Goal: Task Accomplishment & Management: Manage account settings

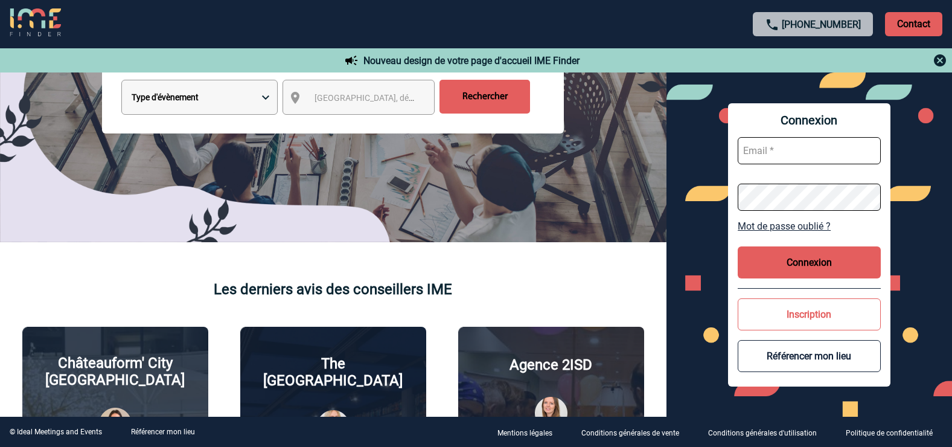
scroll to position [242, 0]
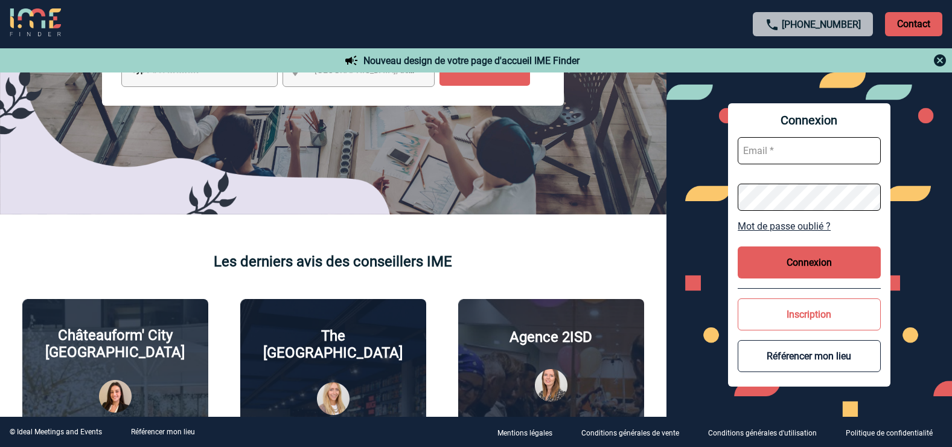
type input "h0935-sb@accor.com"
click at [796, 254] on button "Connexion" at bounding box center [809, 262] width 143 height 32
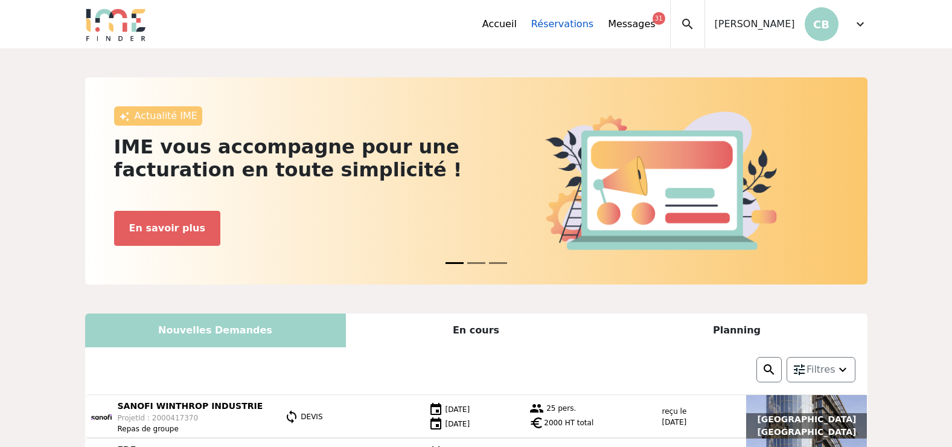
click at [575, 25] on link "Réservations" at bounding box center [562, 24] width 62 height 14
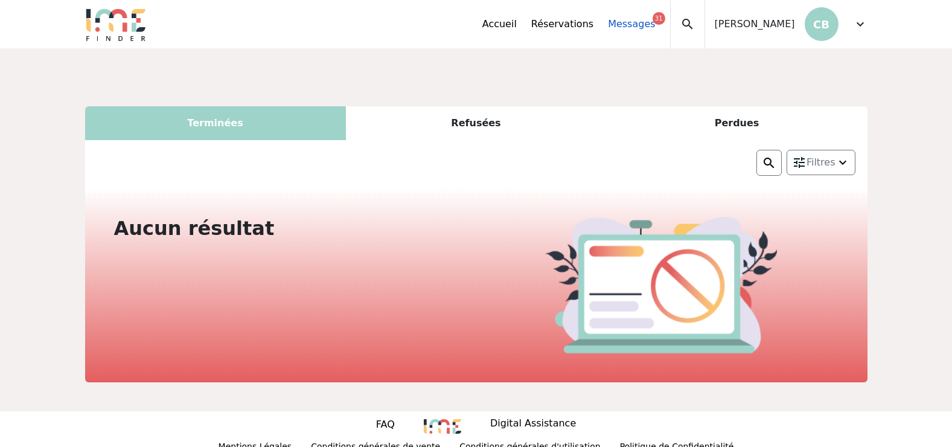
click at [640, 18] on link "Messages 31" at bounding box center [631, 24] width 47 height 14
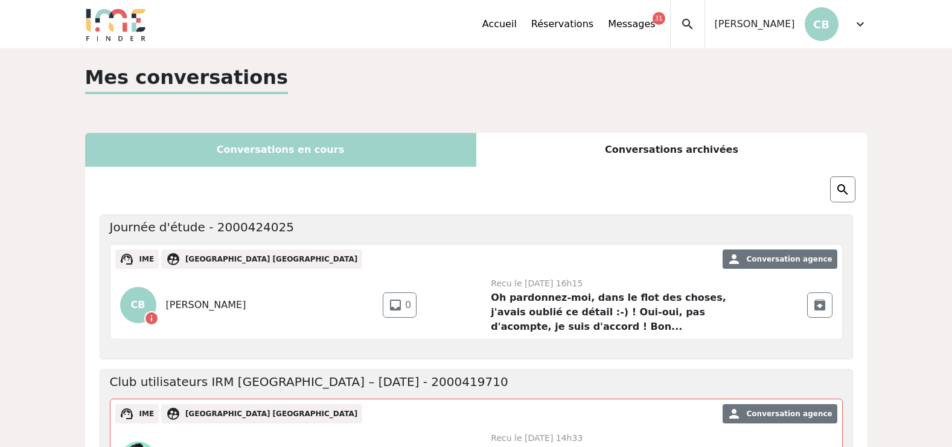
click at [785, 16] on div "Christophe Busuttil CB" at bounding box center [771, 24] width 133 height 48
click at [860, 23] on span "expand_more" at bounding box center [860, 24] width 14 height 14
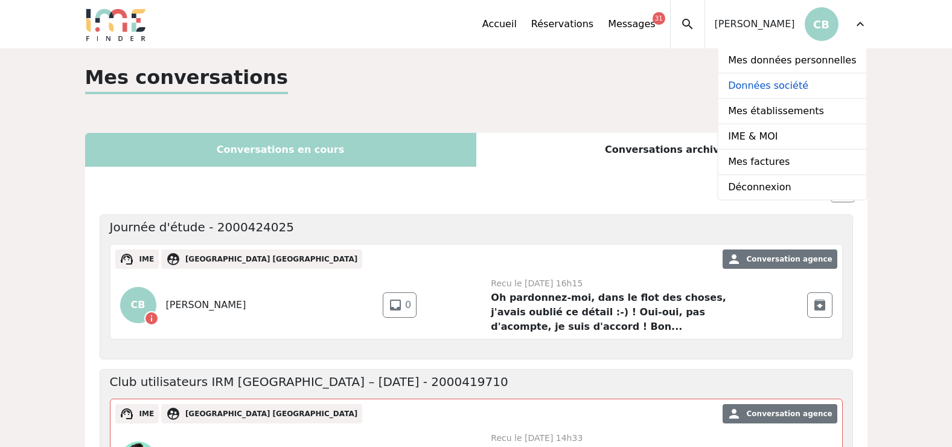
click at [800, 88] on link "Données société" at bounding box center [791, 86] width 147 height 25
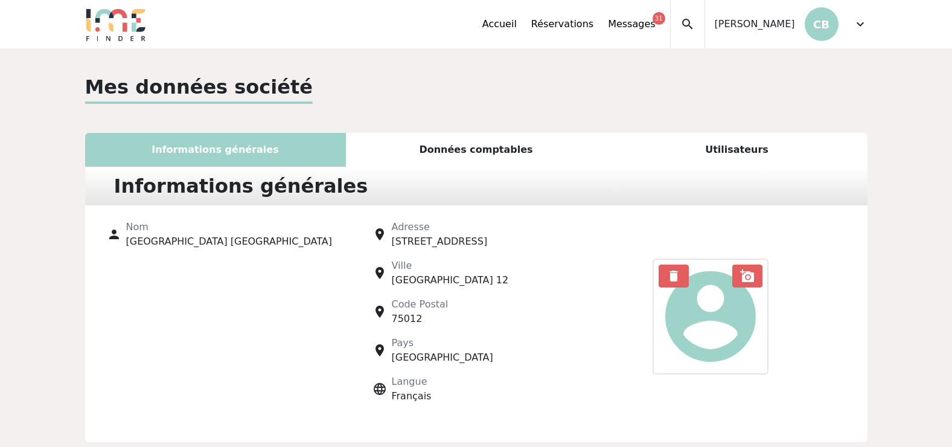
drag, startPoint x: 857, startPoint y: 22, endPoint x: 862, endPoint y: 36, distance: 14.9
click at [857, 22] on span "expand_more" at bounding box center [860, 24] width 14 height 14
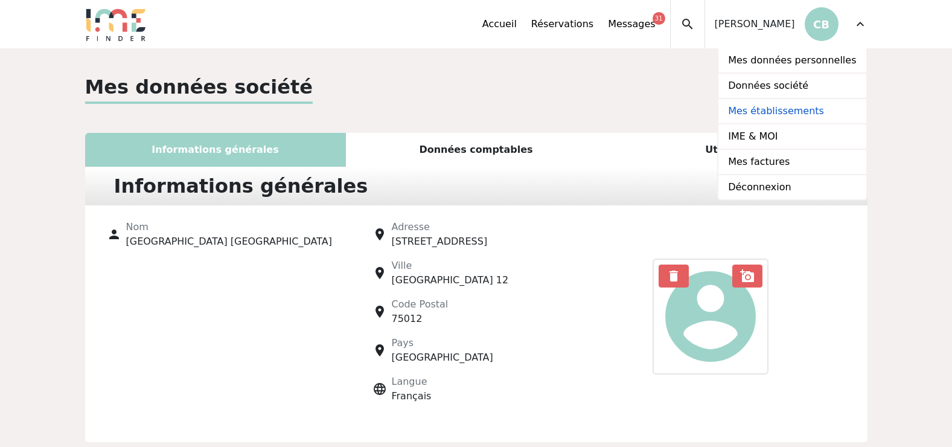
click at [790, 118] on link "Mes établissements" at bounding box center [791, 111] width 147 height 25
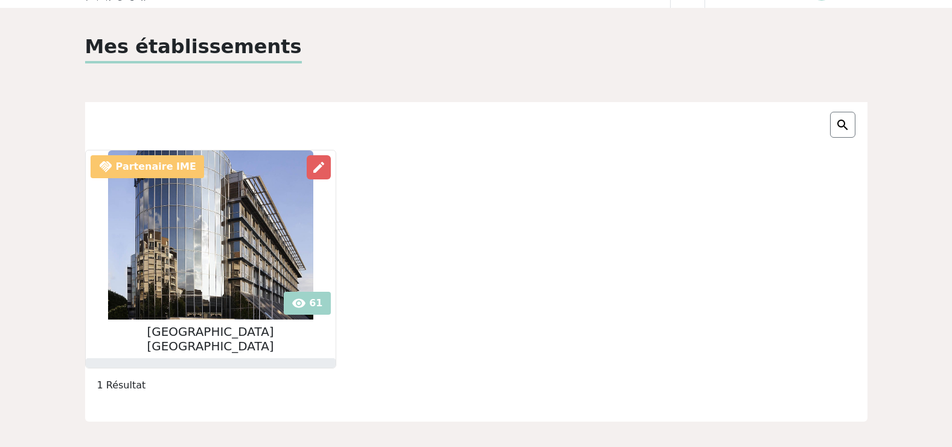
scroll to position [60, 0]
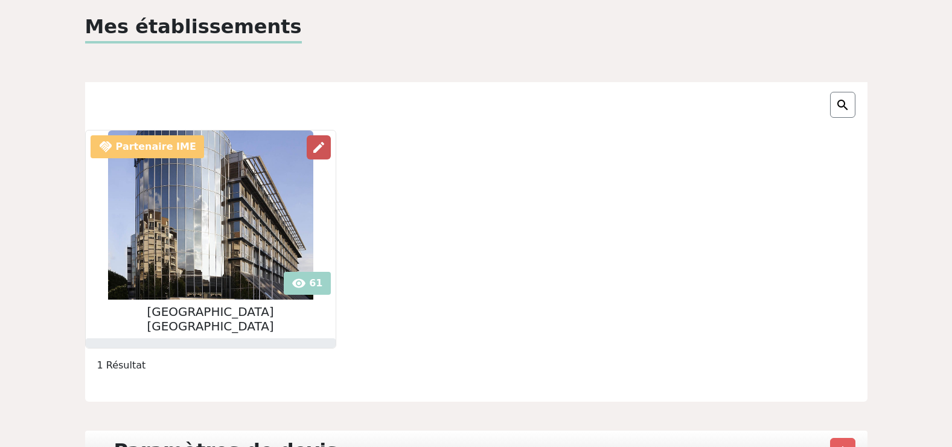
click at [312, 144] on span "edit" at bounding box center [319, 147] width 14 height 14
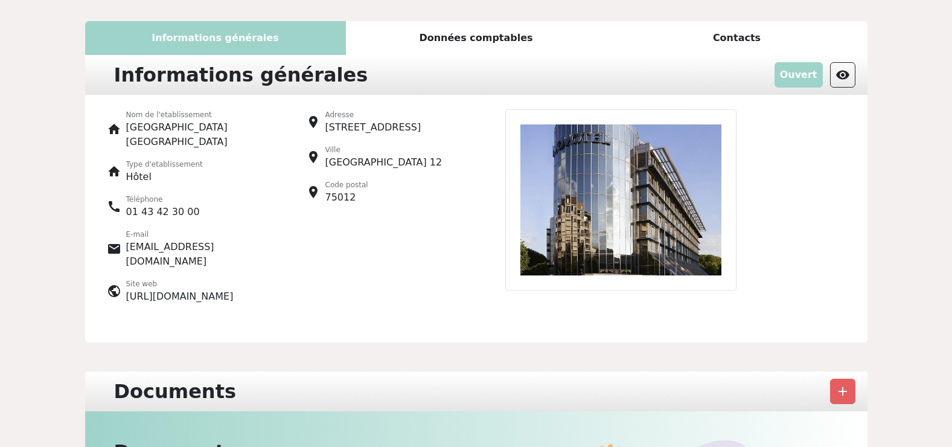
scroll to position [121, 0]
click at [562, 168] on img at bounding box center [620, 199] width 231 height 181
click at [455, 46] on div "Données comptables" at bounding box center [476, 38] width 261 height 34
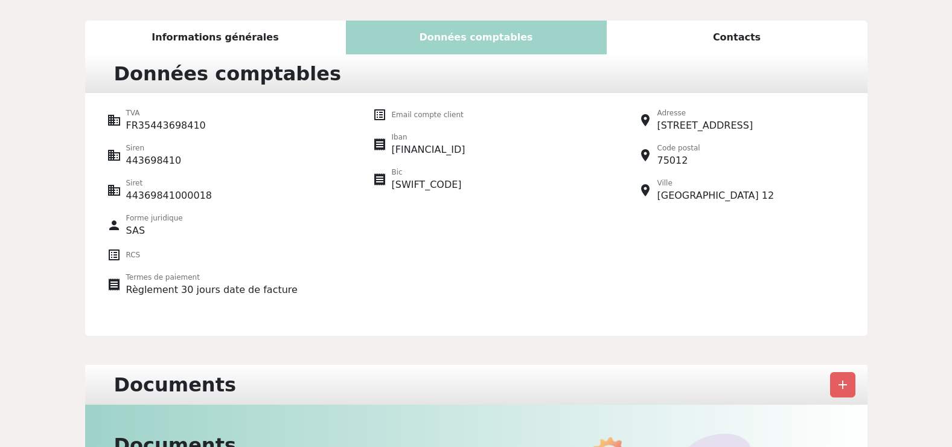
click at [693, 40] on div "Contacts" at bounding box center [737, 38] width 261 height 34
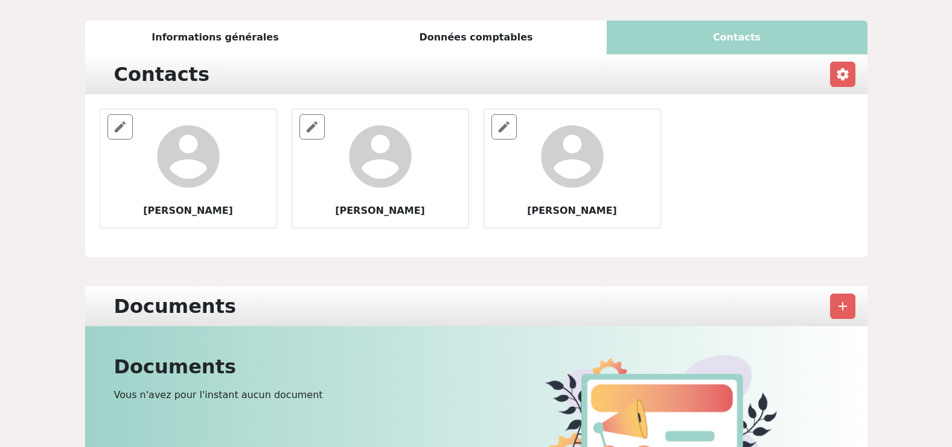
click at [226, 43] on div "Informations générales" at bounding box center [215, 38] width 261 height 34
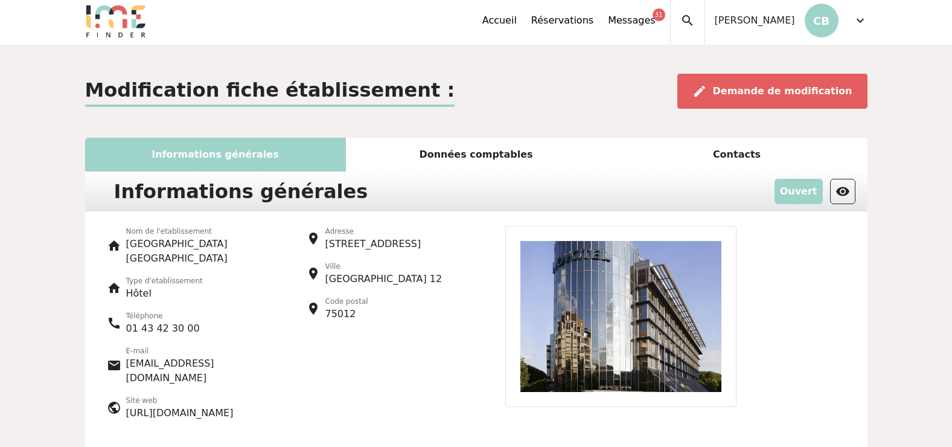
scroll to position [0, 0]
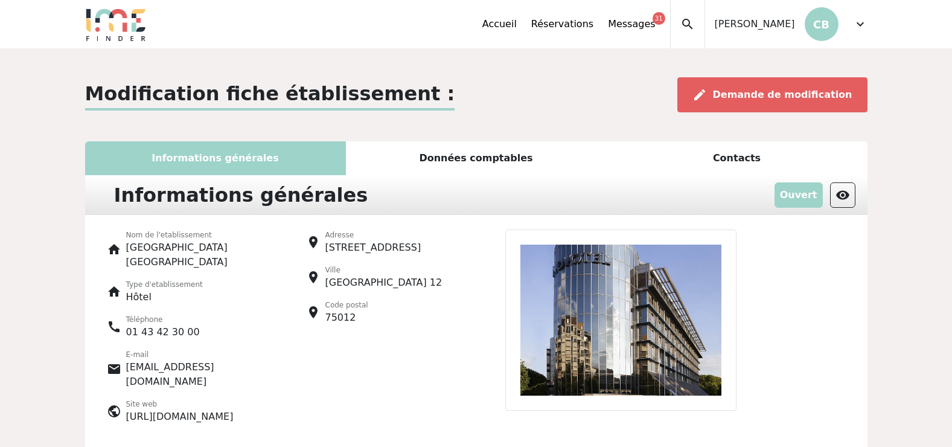
click at [741, 149] on div "Contacts" at bounding box center [737, 158] width 261 height 34
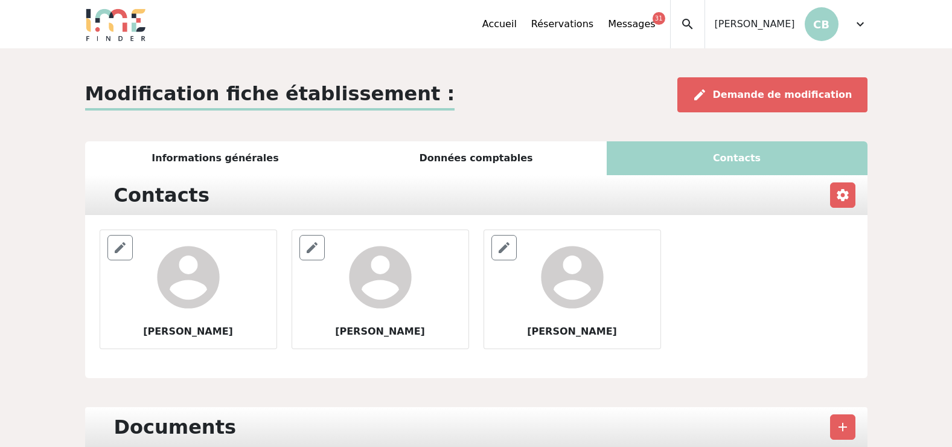
click at [587, 294] on span "account_circle" at bounding box center [572, 277] width 75 height 75
click at [502, 249] on span "edit" at bounding box center [504, 247] width 14 height 14
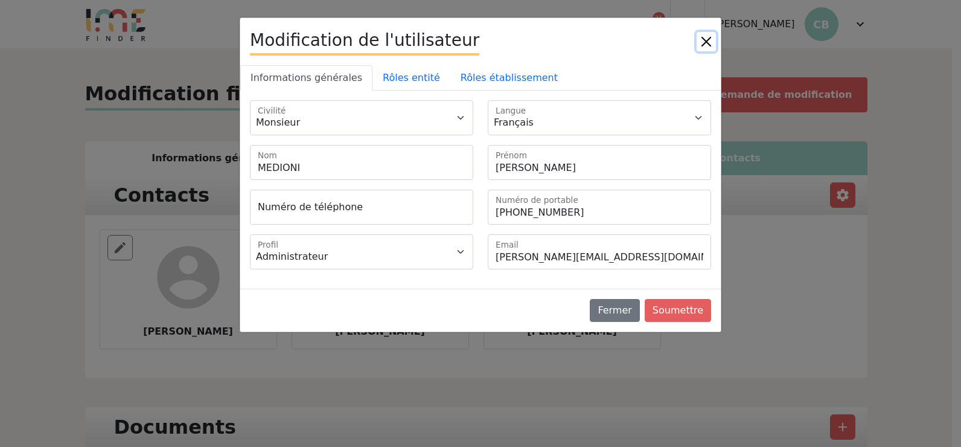
click at [703, 38] on button "Close" at bounding box center [706, 41] width 19 height 19
